Goal: Information Seeking & Learning: Learn about a topic

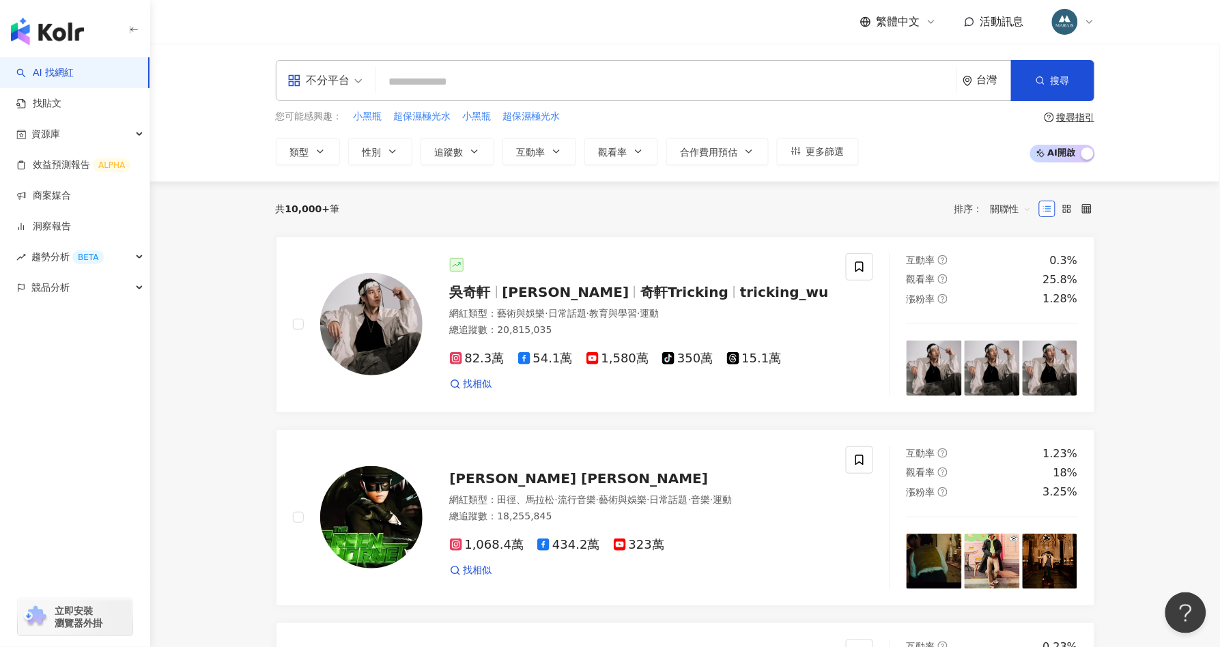
paste input "**********"
type input "**********"
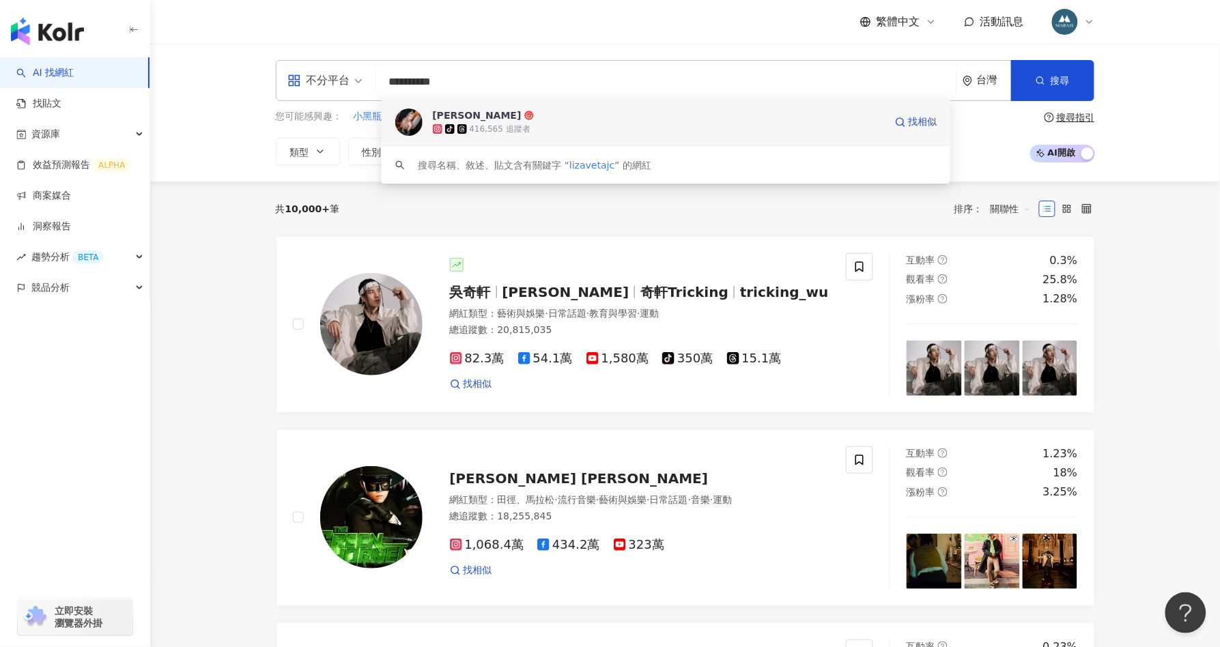
click at [572, 124] on div "tiktok-icon 416,565 追蹤者" at bounding box center [659, 129] width 452 height 14
